Goal: Navigation & Orientation: Find specific page/section

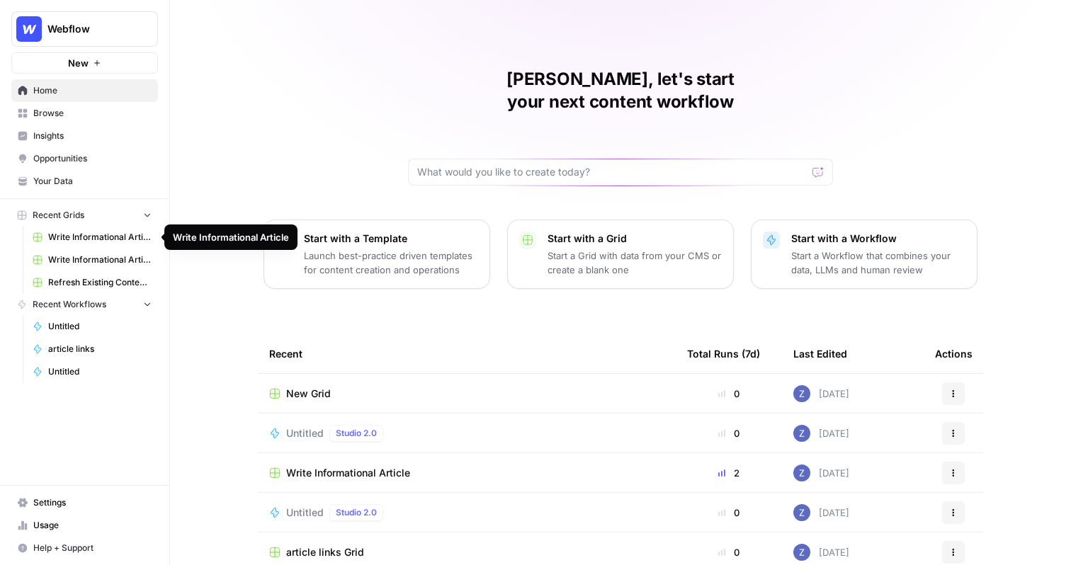
click at [93, 238] on span "Write Informational Article" at bounding box center [99, 237] width 103 height 13
click at [91, 115] on span "Browse" at bounding box center [92, 113] width 118 height 13
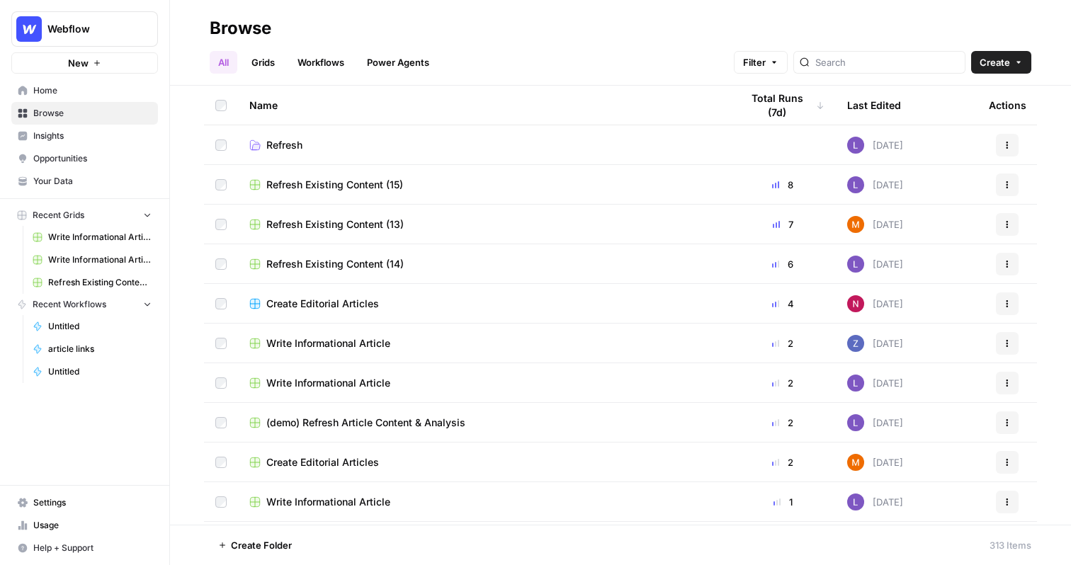
click at [104, 175] on span "Your Data" at bounding box center [92, 181] width 118 height 13
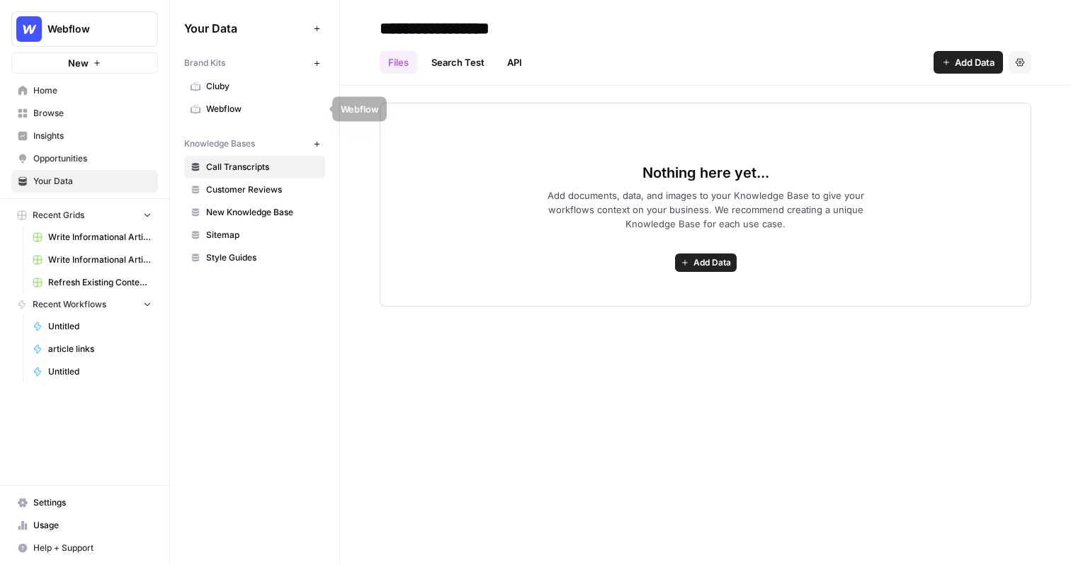
click at [268, 111] on span "Webflow" at bounding box center [262, 109] width 113 height 13
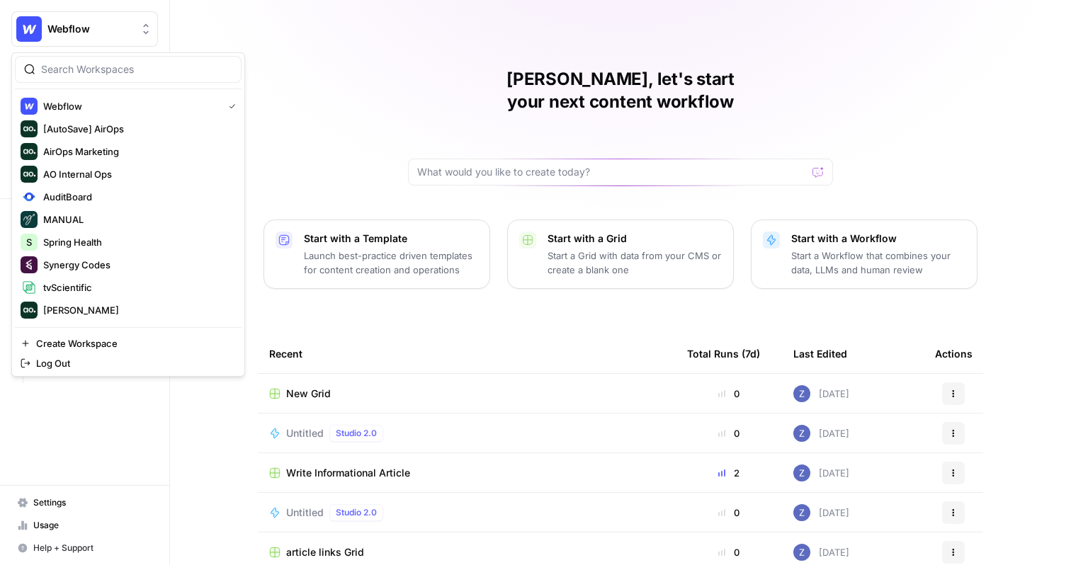
click at [103, 33] on span "Webflow" at bounding box center [90, 29] width 86 height 14
click at [113, 194] on span "AuditBoard" at bounding box center [136, 197] width 187 height 14
